Goal: Transaction & Acquisition: Purchase product/service

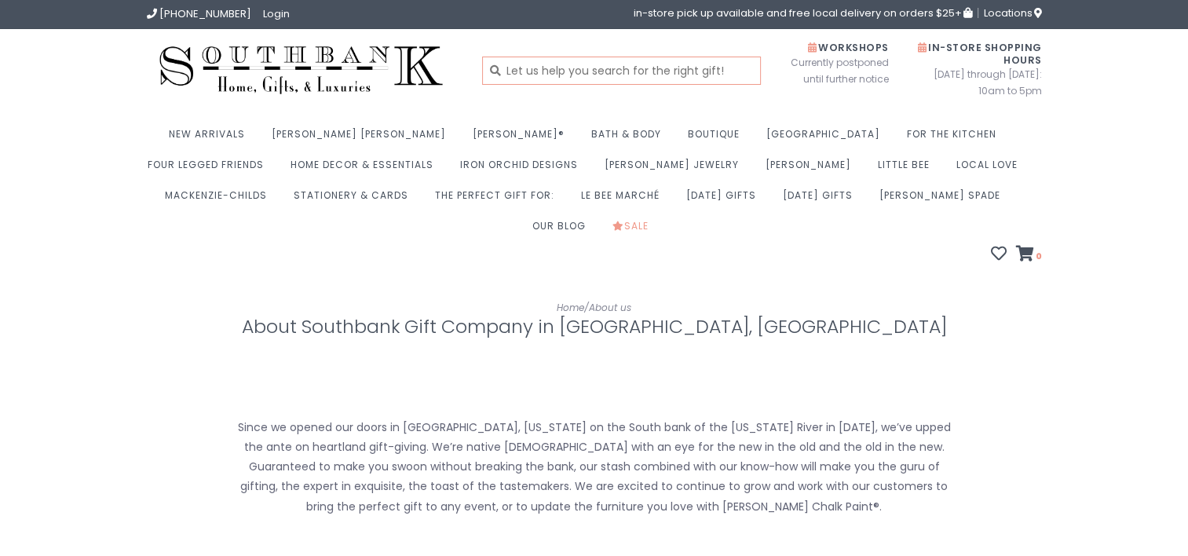
click at [559, 69] on input "text" at bounding box center [621, 71] width 279 height 28
type input "Mizzou"
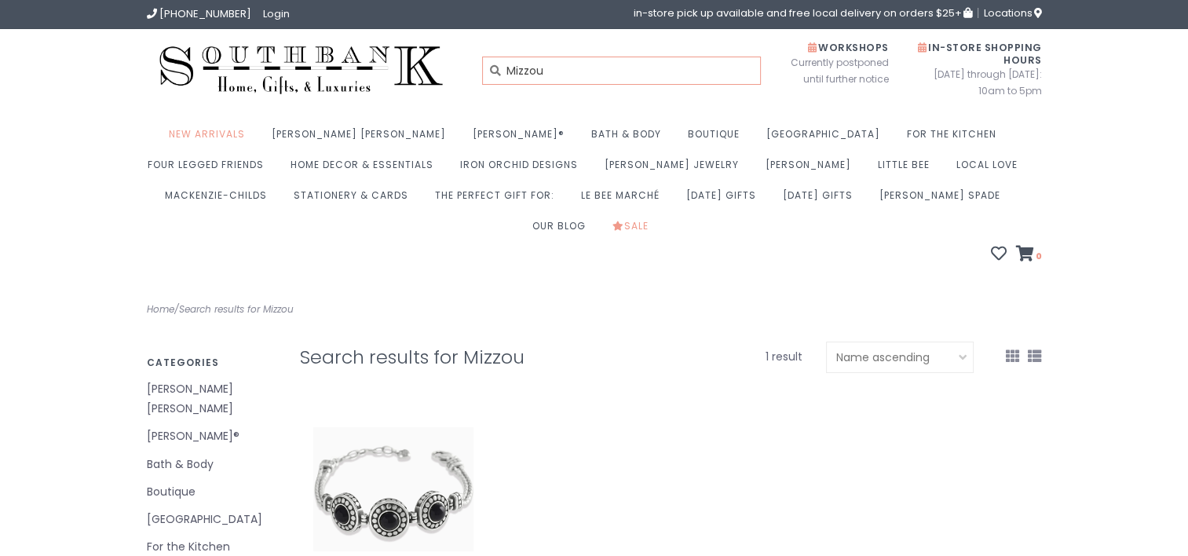
click at [585, 63] on input "Mizzou" at bounding box center [621, 71] width 279 height 28
type input "Missouri"
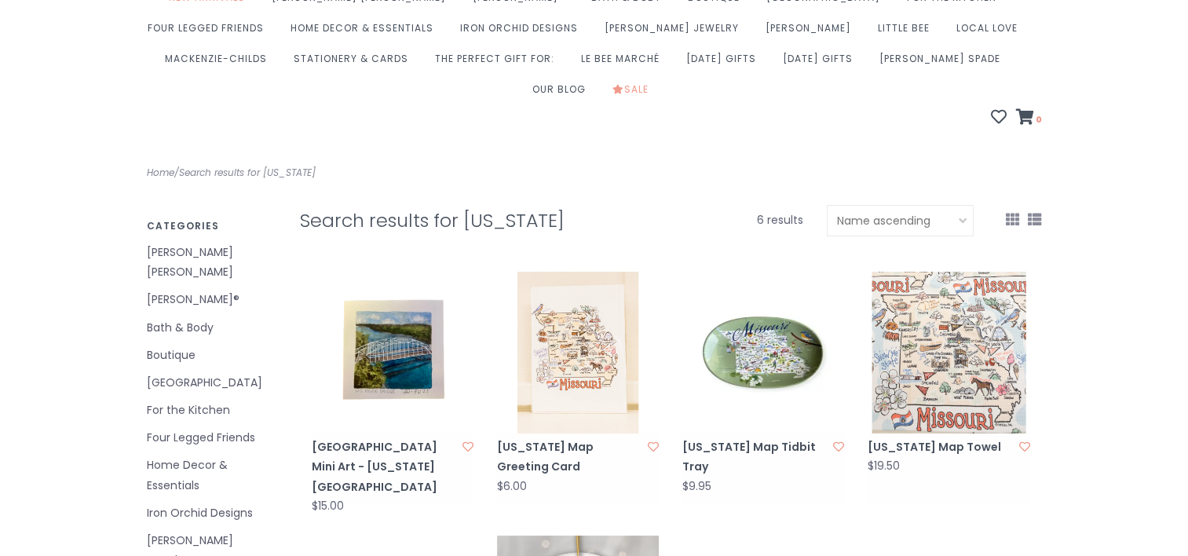
scroll to position [132, 0]
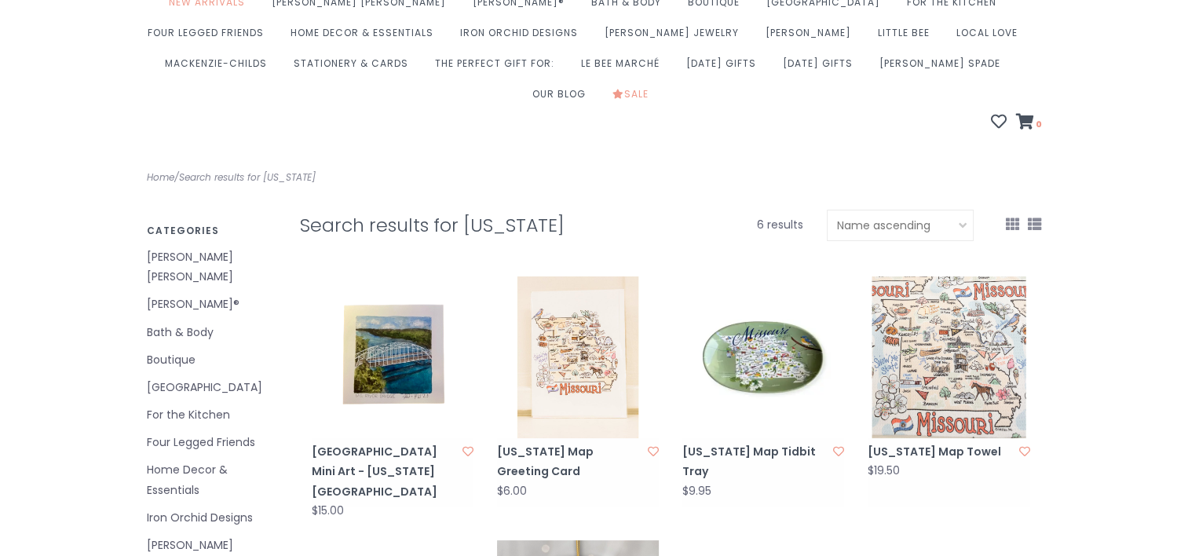
click at [177, 350] on link "Boutique" at bounding box center [212, 360] width 130 height 20
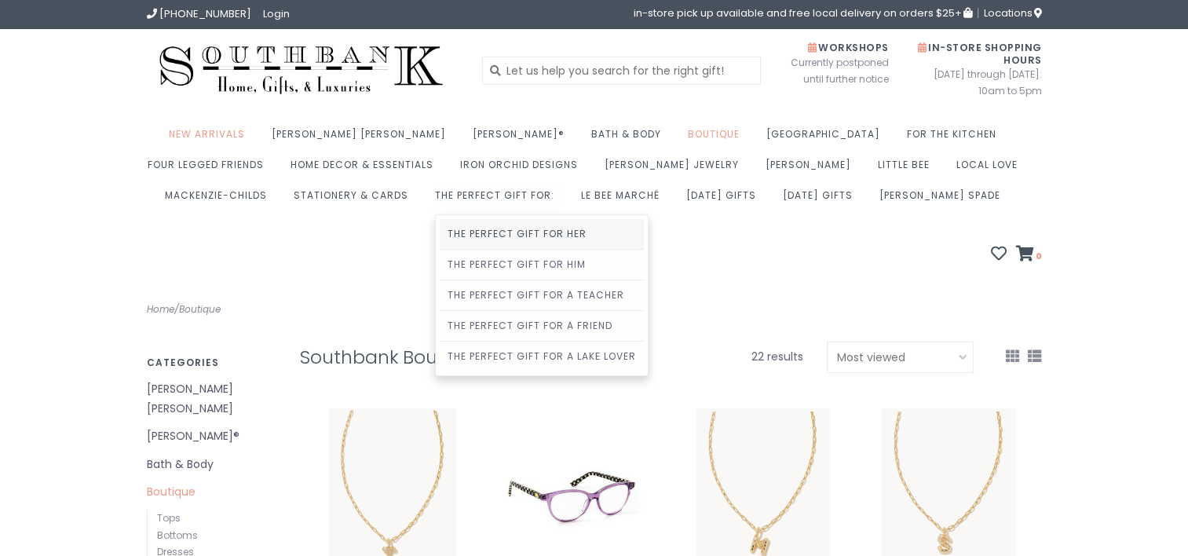
click at [440, 232] on link "The Perfect Gift For Her" at bounding box center [542, 234] width 204 height 30
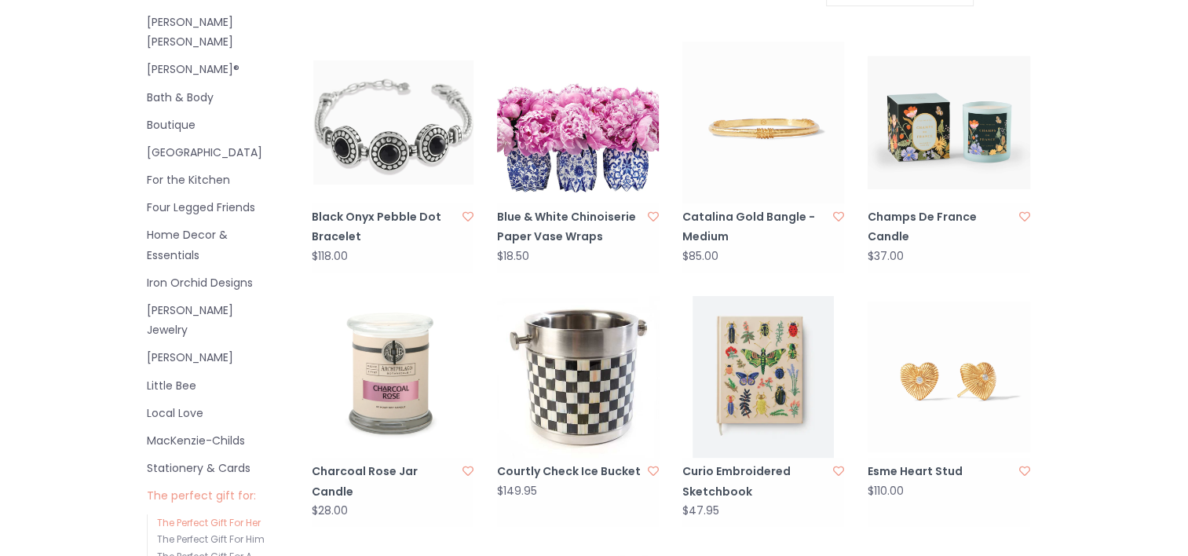
scroll to position [361, 0]
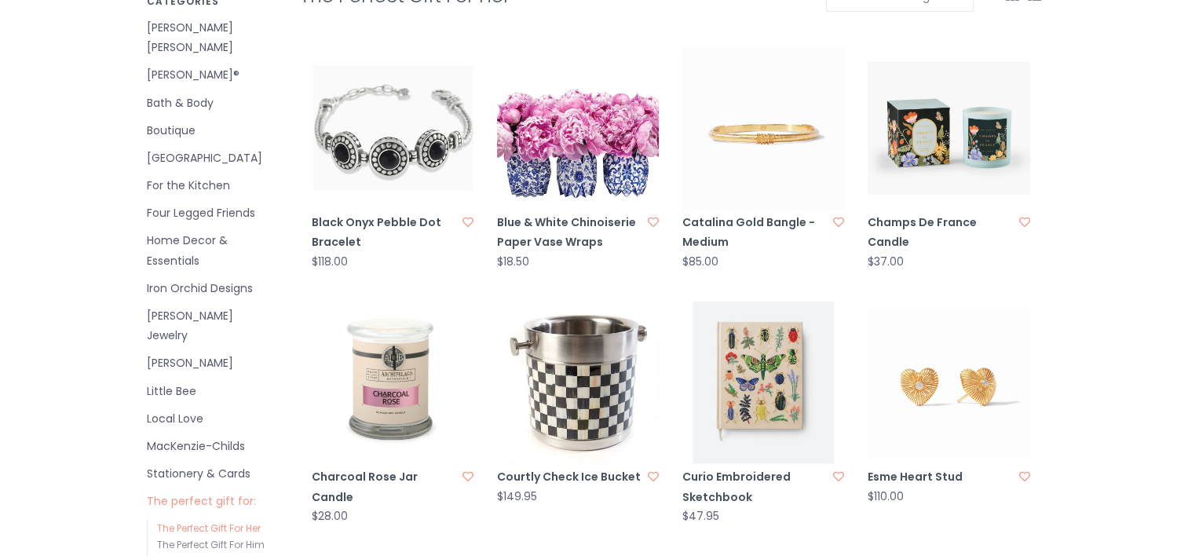
click at [192, 409] on link "Local Love" at bounding box center [212, 419] width 130 height 20
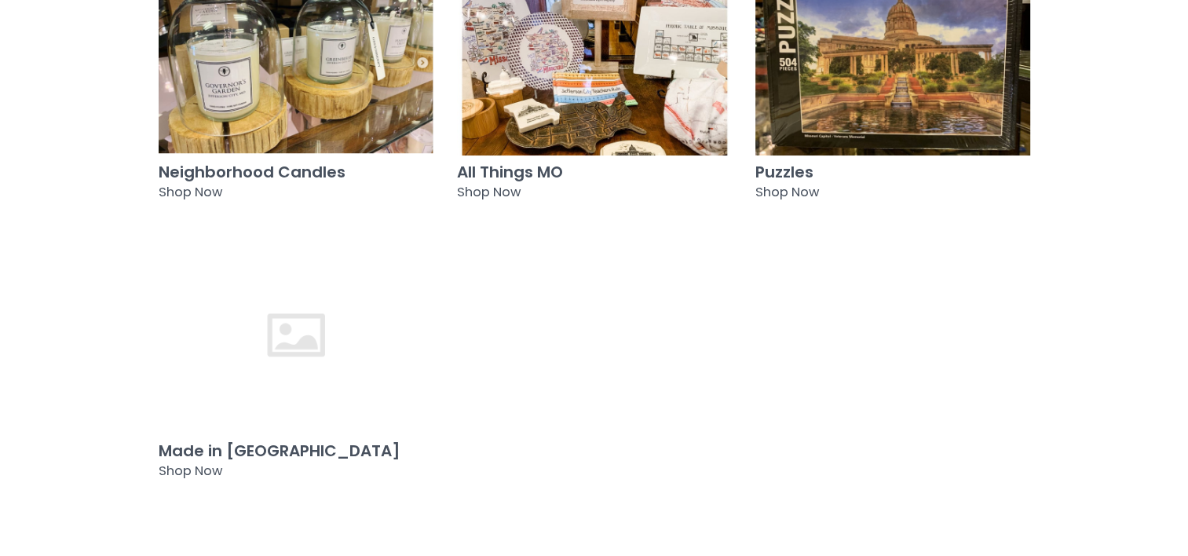
scroll to position [421, 0]
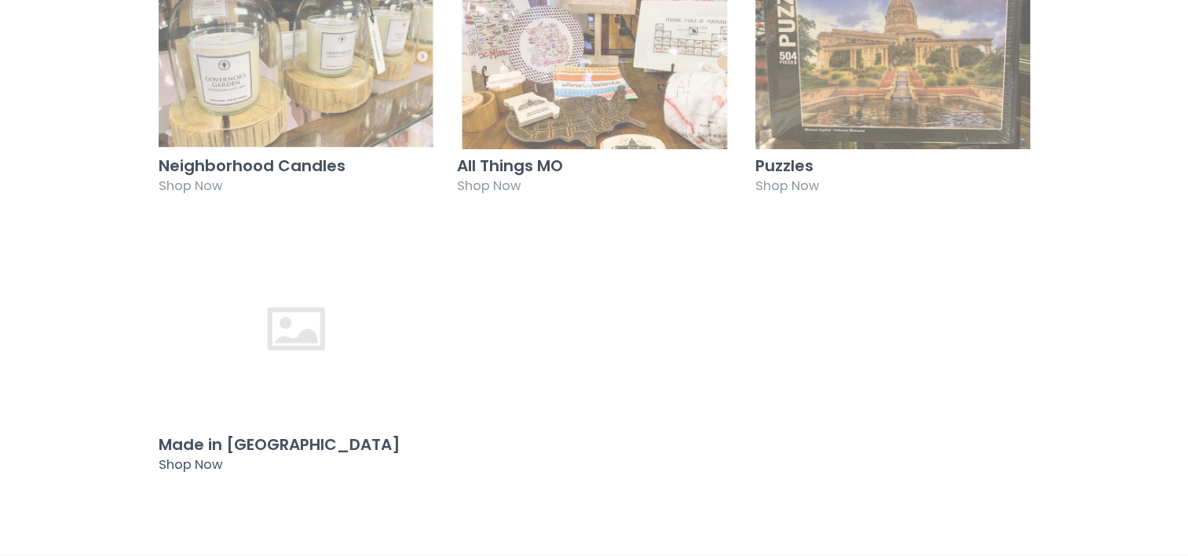
click at [194, 455] on span "Shop Now" at bounding box center [191, 464] width 64 height 18
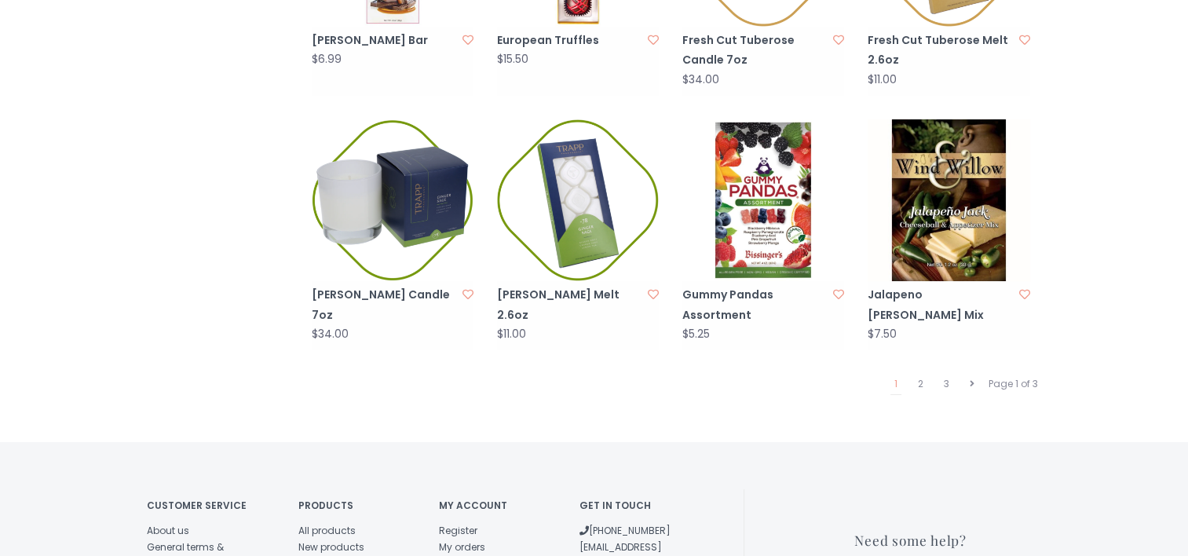
scroll to position [1599, 0]
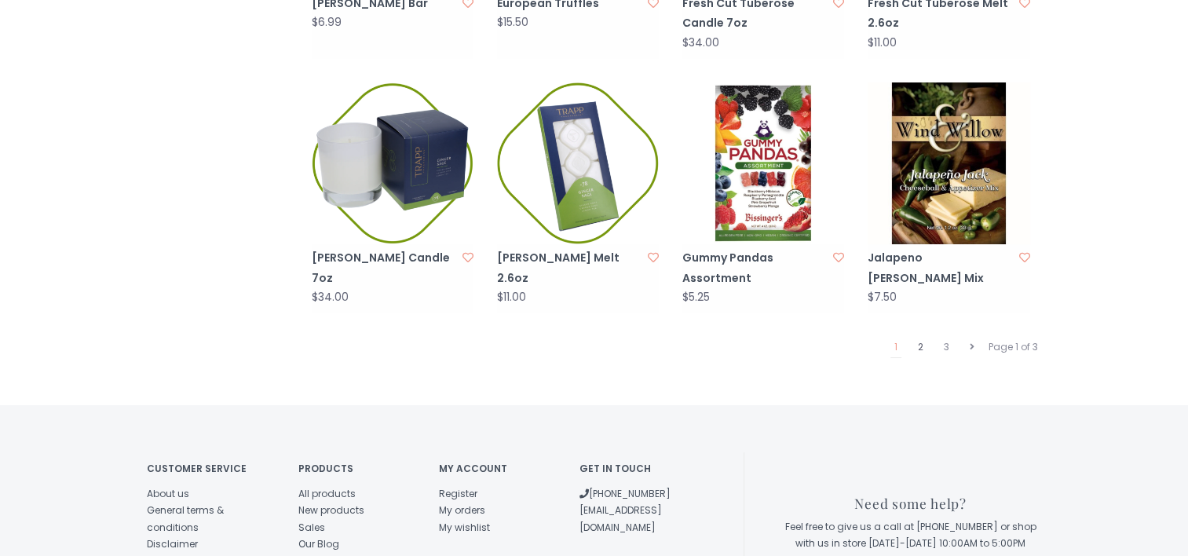
click at [919, 337] on link "2" at bounding box center [920, 347] width 13 height 20
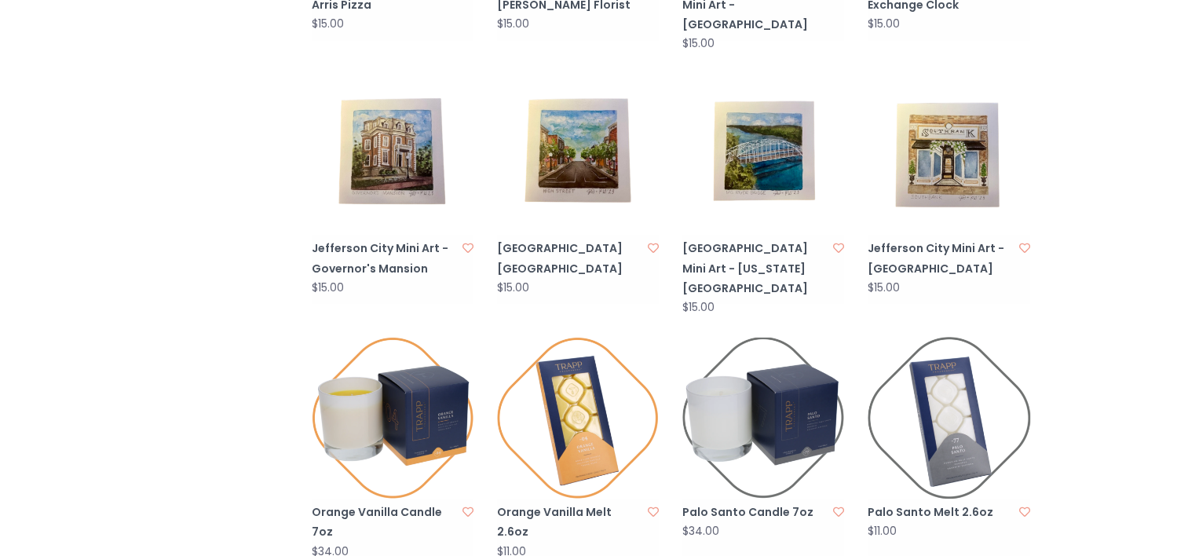
scroll to position [1427, 0]
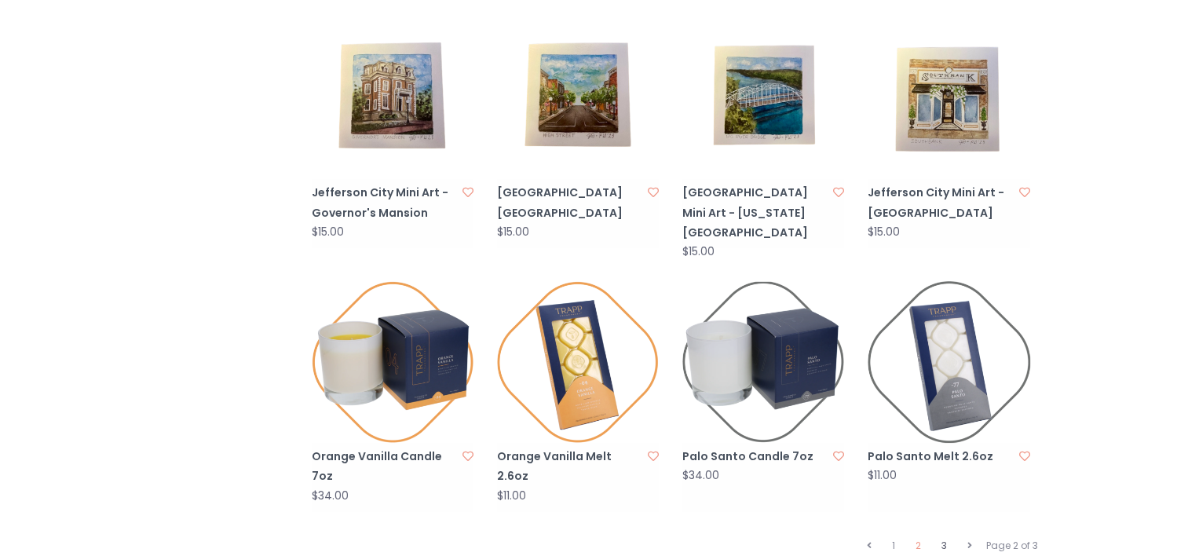
click at [945, 536] on link "3" at bounding box center [944, 546] width 13 height 20
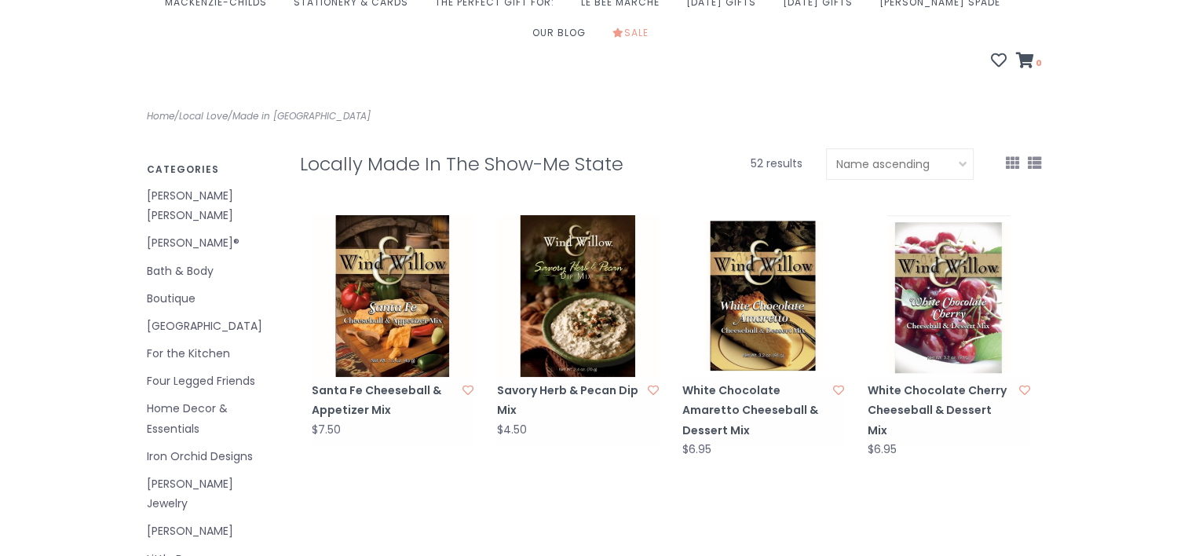
scroll to position [197, 0]
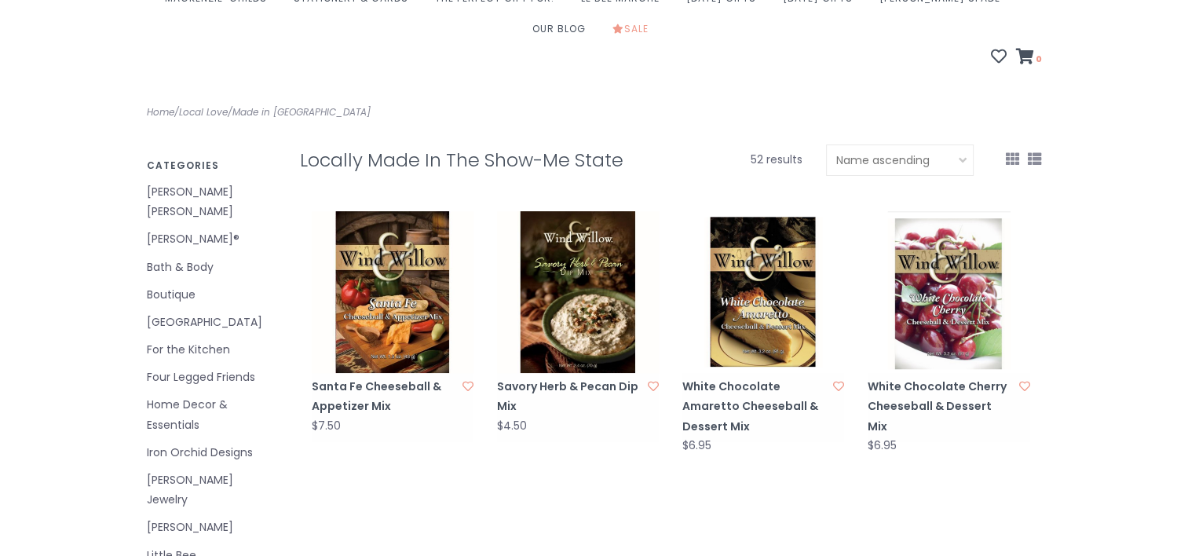
click at [221, 367] on link "Four Legged Friends" at bounding box center [212, 377] width 130 height 20
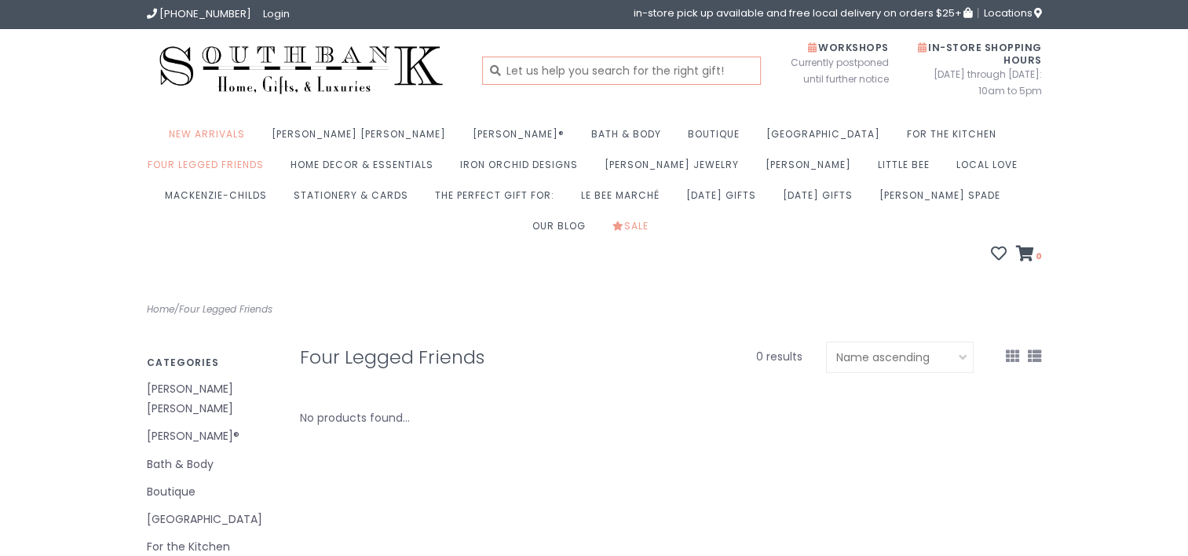
click at [556, 84] on input "text" at bounding box center [621, 71] width 279 height 28
type input "bag"
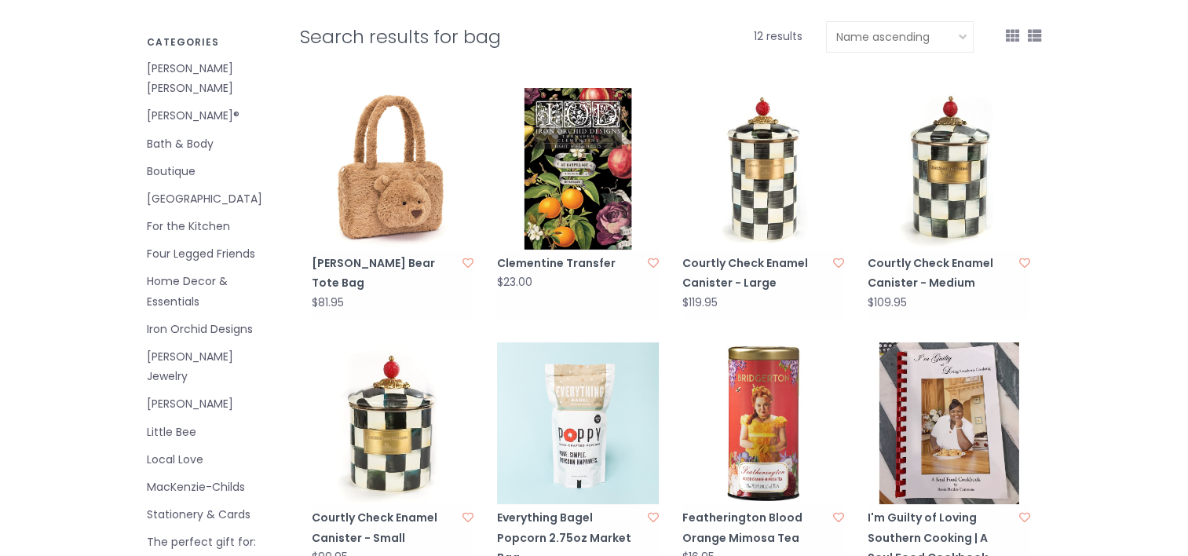
scroll to position [9, 0]
